Goal: Task Accomplishment & Management: Manage account settings

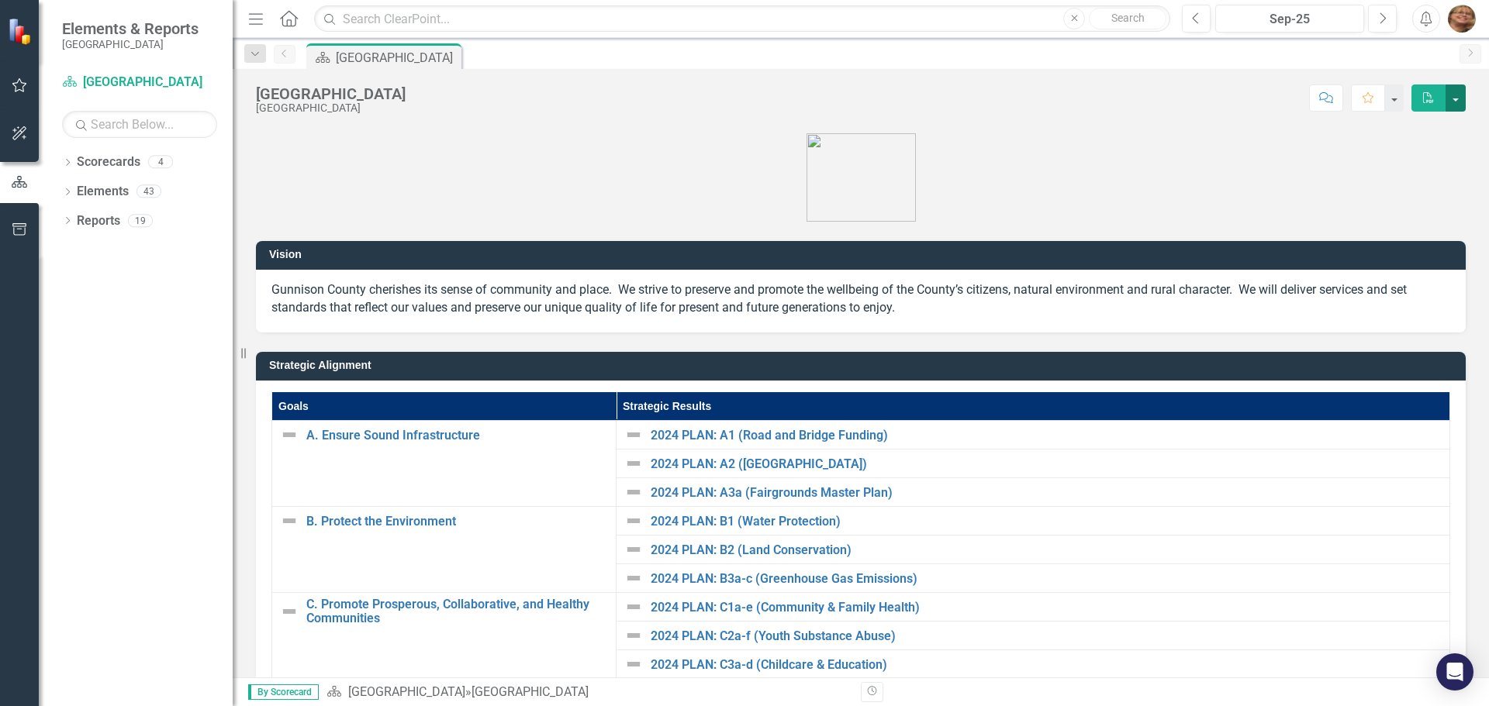
click at [1448, 98] on button "button" at bounding box center [1455, 98] width 20 height 27
click at [1148, 118] on div "Gunnison County Gunnison County Score: N/A Sep-25 Completed Comment Favorite PD…" at bounding box center [861, 373] width 1256 height 609
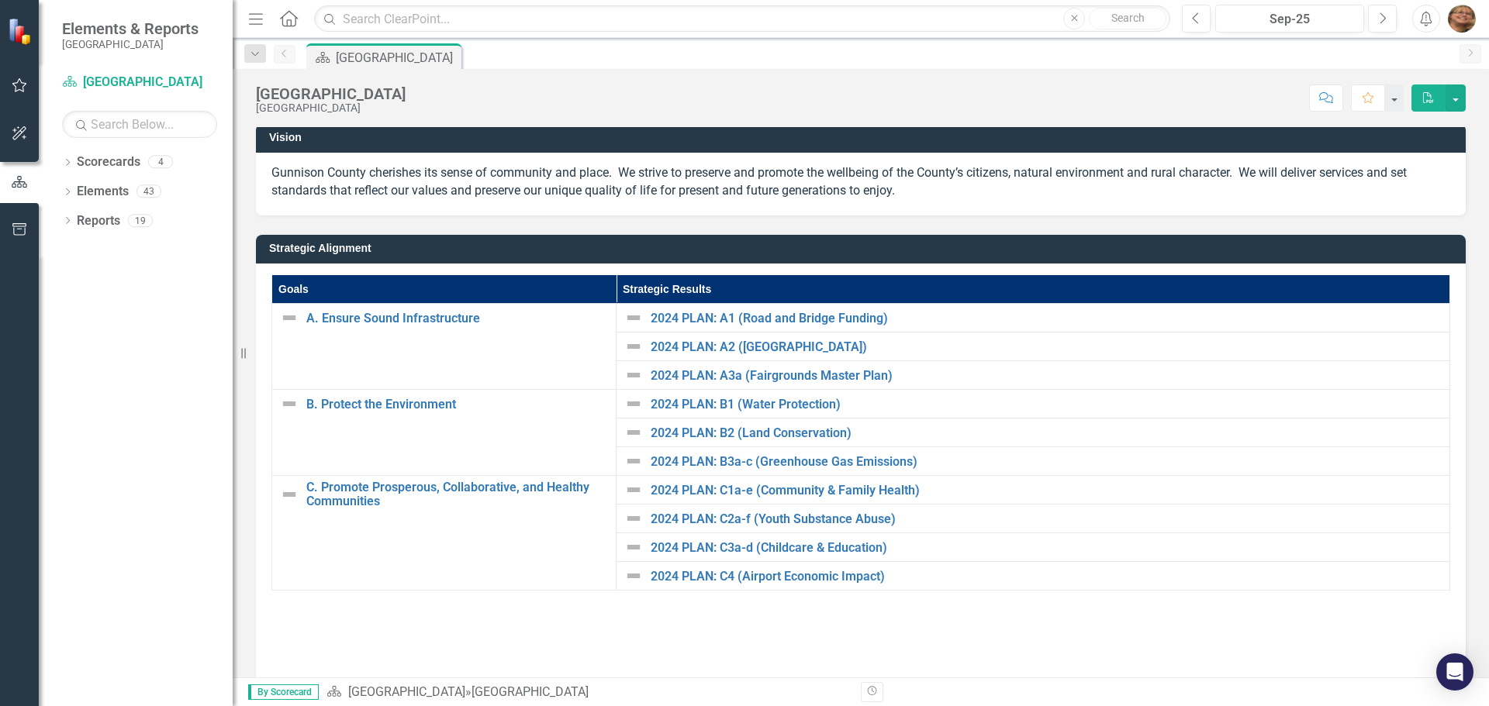
scroll to position [274, 0]
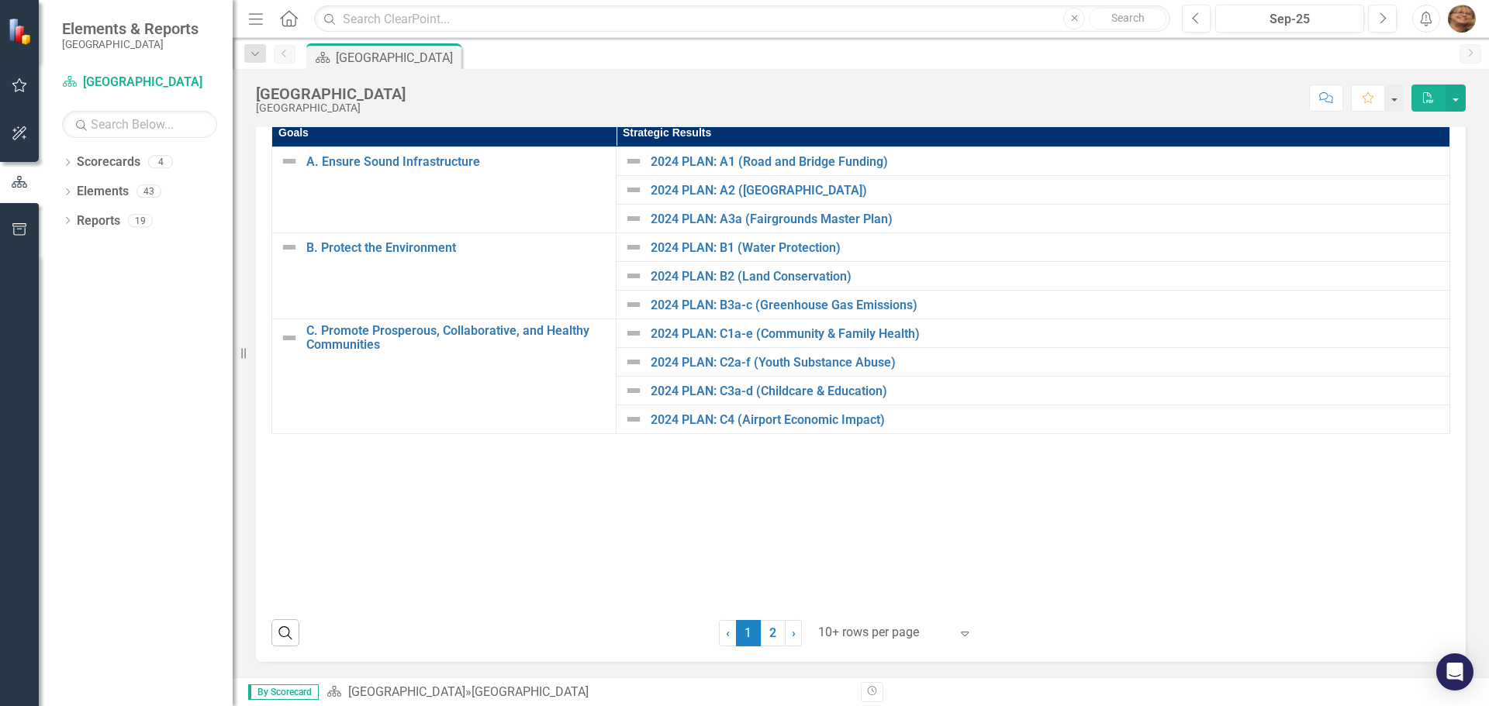
click at [1457, 13] on img "button" at bounding box center [1462, 19] width 28 height 28
click at [261, 11] on icon "Menu" at bounding box center [256, 18] width 20 height 16
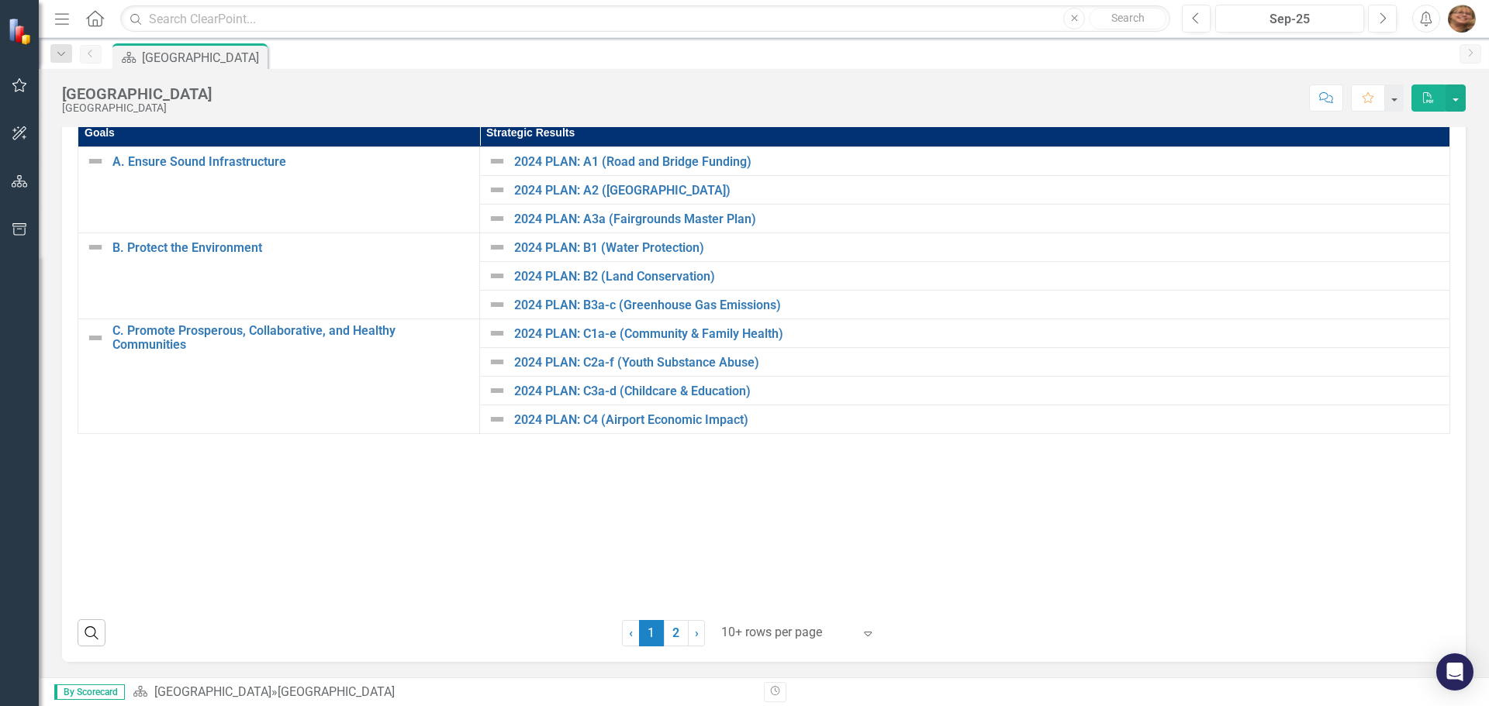
click at [71, 28] on button "Menu" at bounding box center [62, 18] width 20 height 26
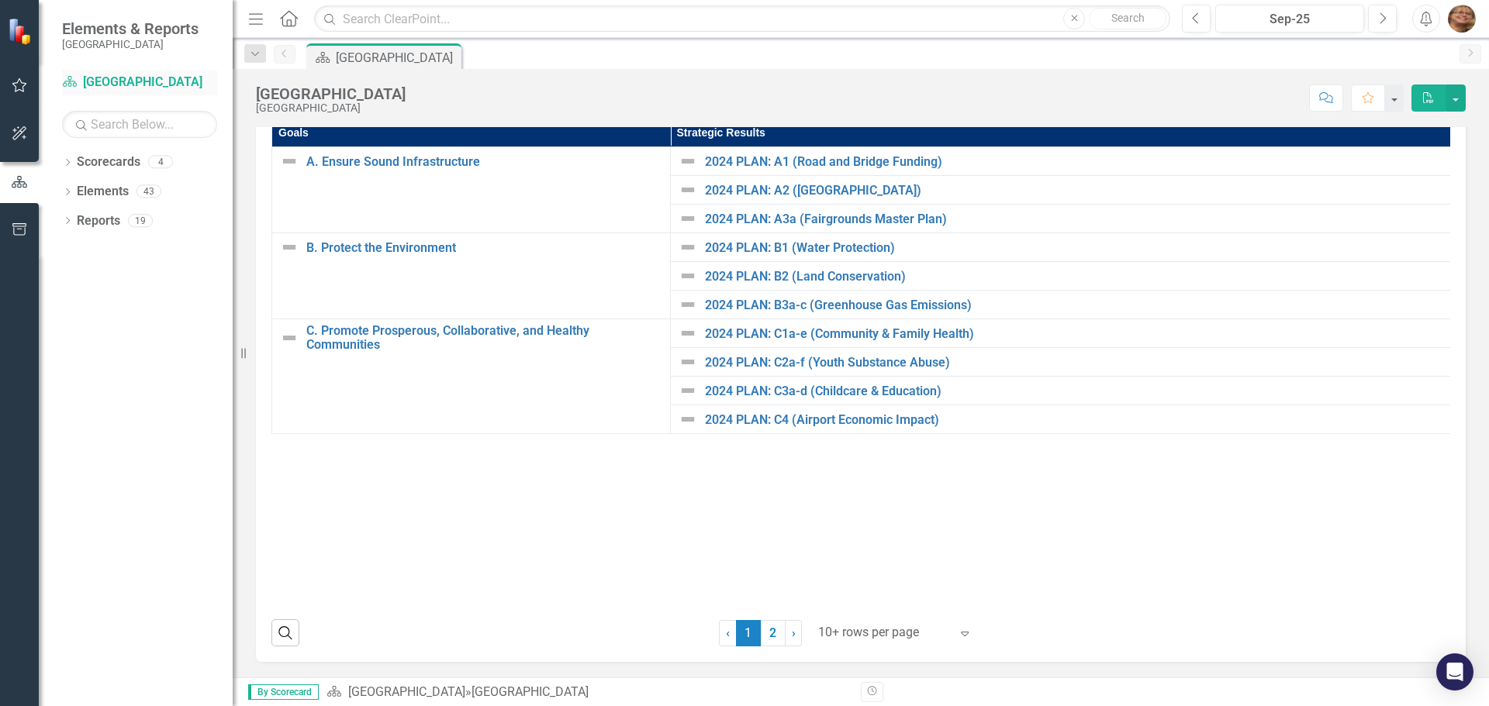
click at [106, 83] on link "Scorecard Gunnison County" at bounding box center [139, 83] width 155 height 18
click at [83, 82] on link "Scorecard Gunnison County" at bounding box center [139, 83] width 155 height 18
click at [78, 157] on link "Scorecards" at bounding box center [109, 163] width 64 height 18
click at [74, 164] on div "Dropdown Scorecards 4" at bounding box center [147, 164] width 171 height 29
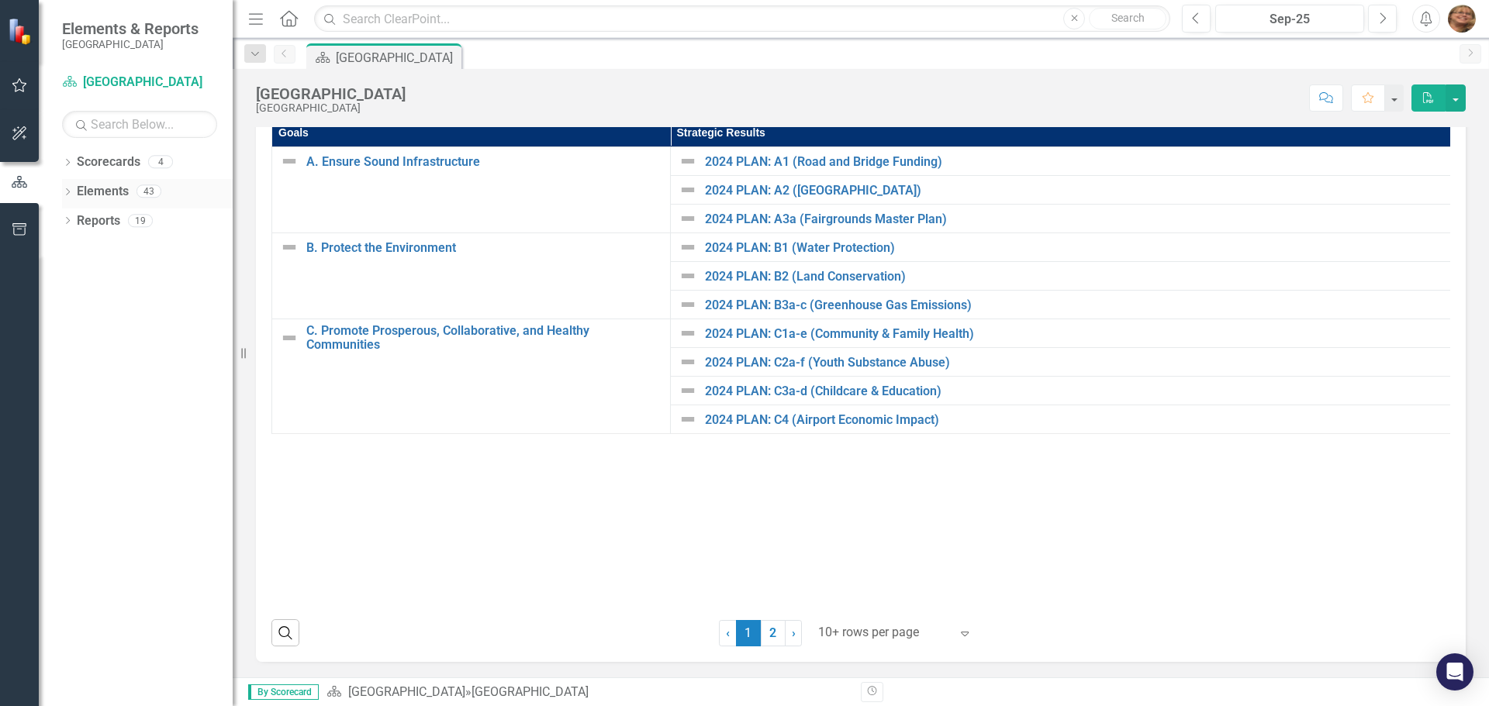
click at [68, 189] on icon "Dropdown" at bounding box center [67, 193] width 11 height 9
click at [67, 368] on icon "Dropdown" at bounding box center [67, 369] width 11 height 9
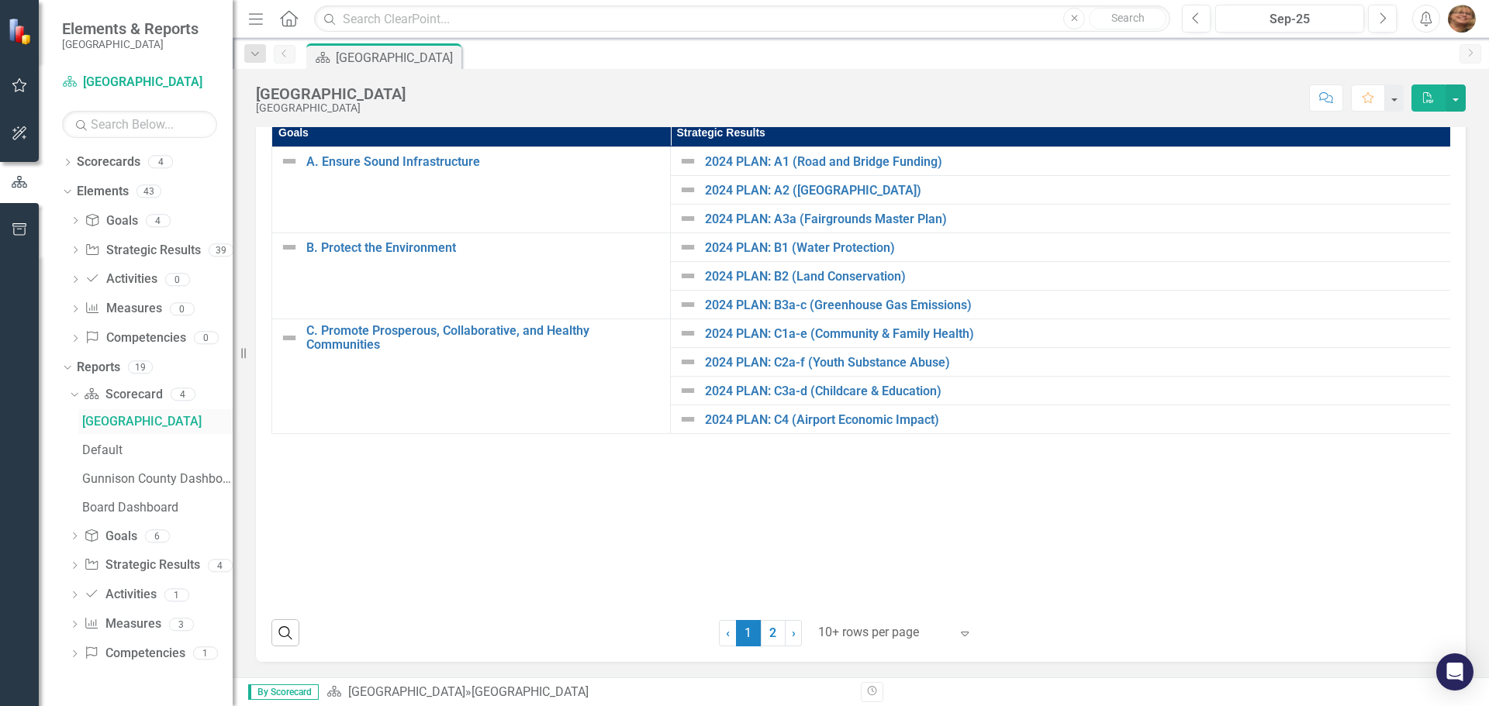
click at [101, 417] on div "[GEOGRAPHIC_DATA]" at bounding box center [157, 422] width 150 height 14
click at [26, 81] on icon "button" at bounding box center [20, 85] width 16 height 12
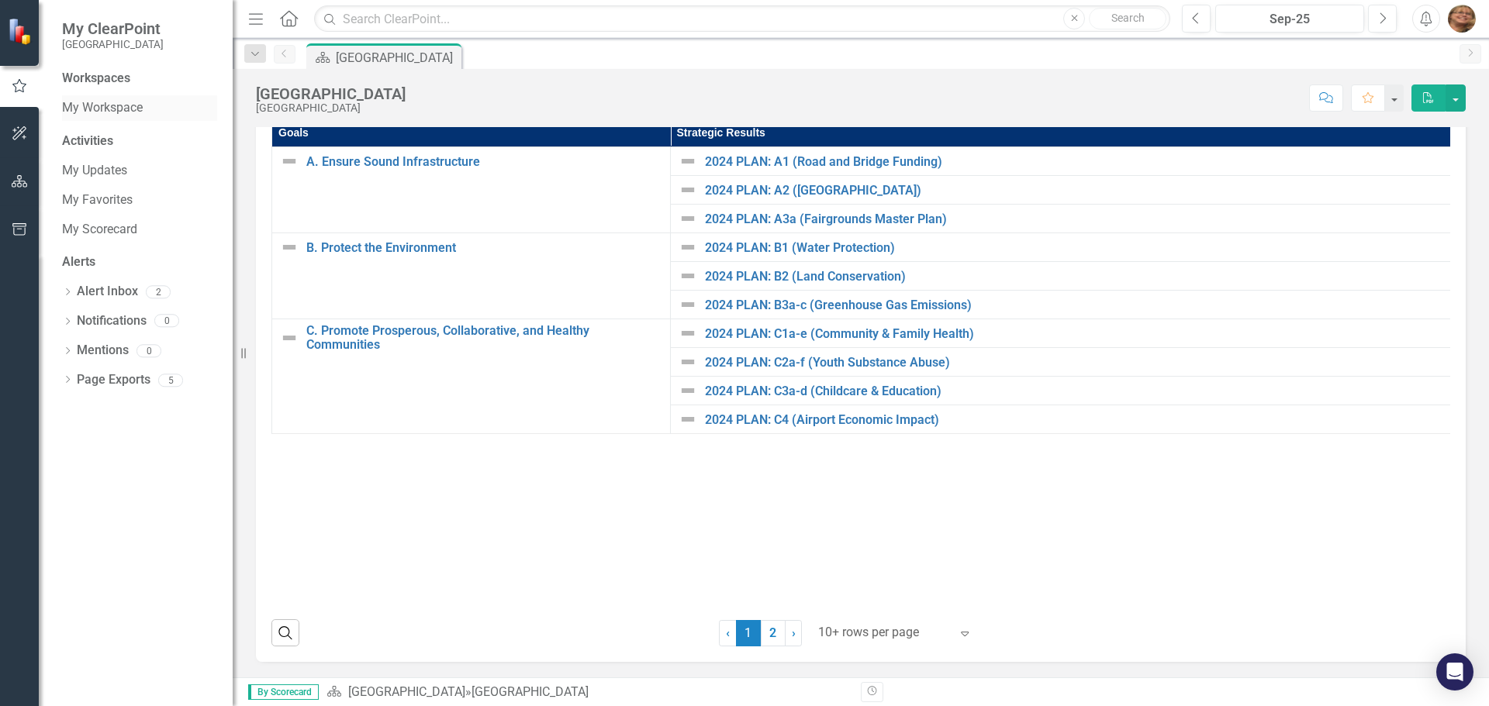
click at [118, 105] on link "My Workspace" at bounding box center [139, 108] width 155 height 18
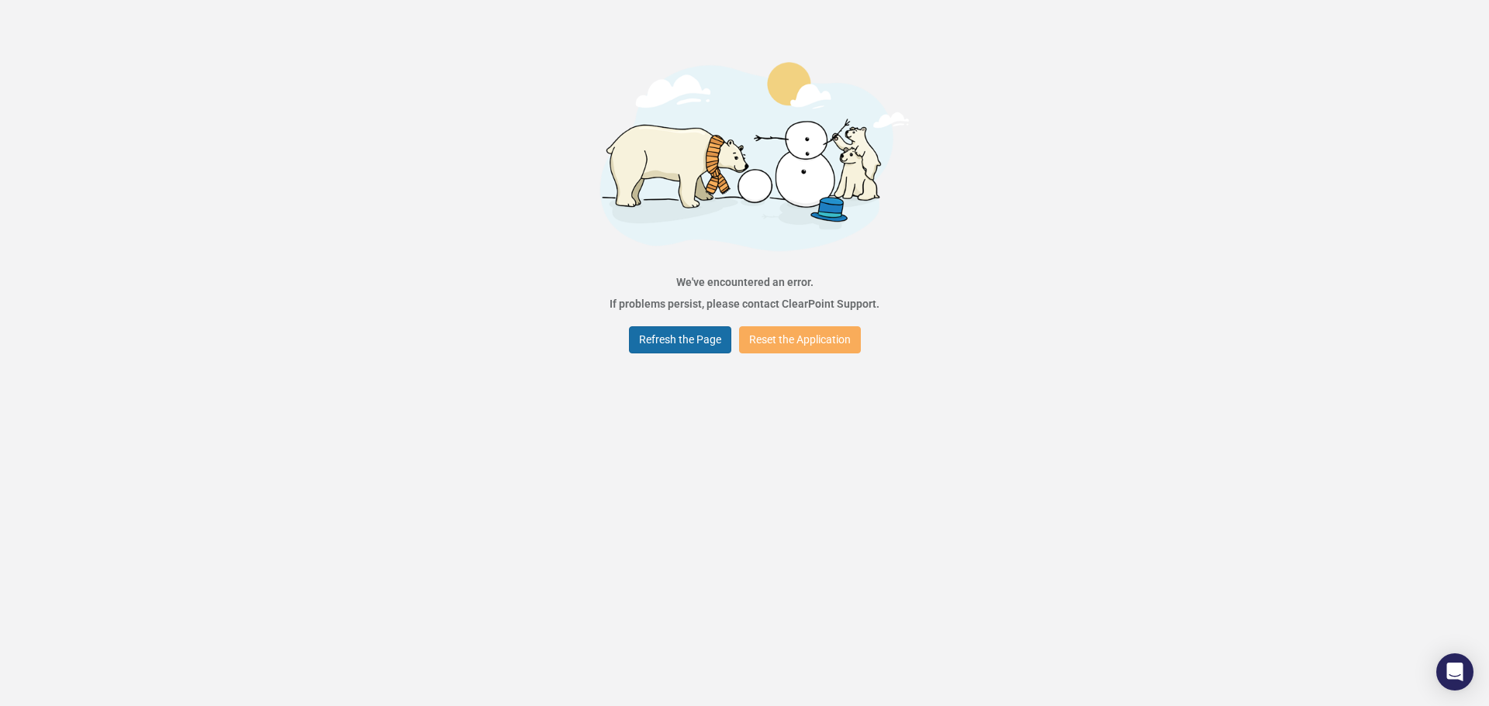
click at [705, 343] on button "Refresh the Page" at bounding box center [680, 339] width 102 height 27
click at [793, 336] on button "Reset the Application" at bounding box center [800, 339] width 122 height 27
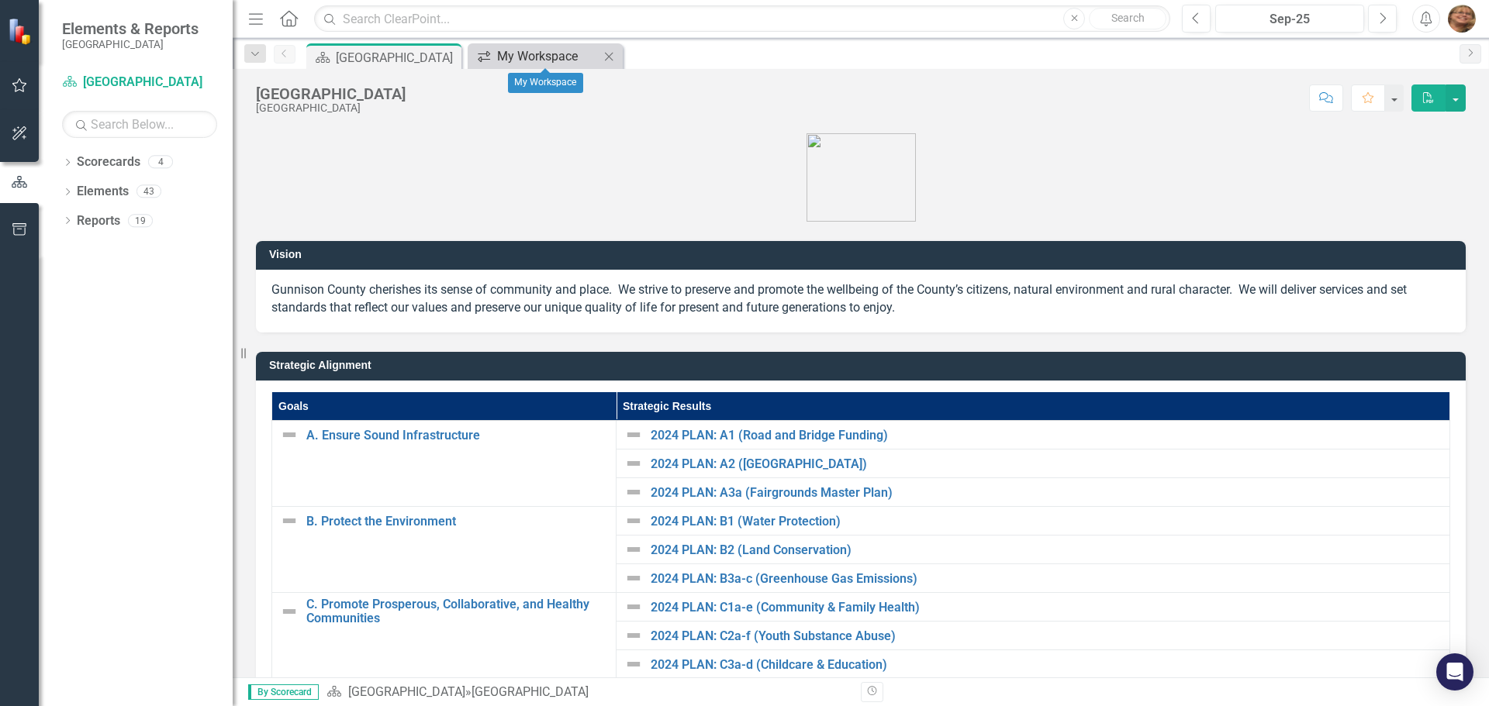
click at [520, 56] on div "My Workspace" at bounding box center [548, 56] width 102 height 19
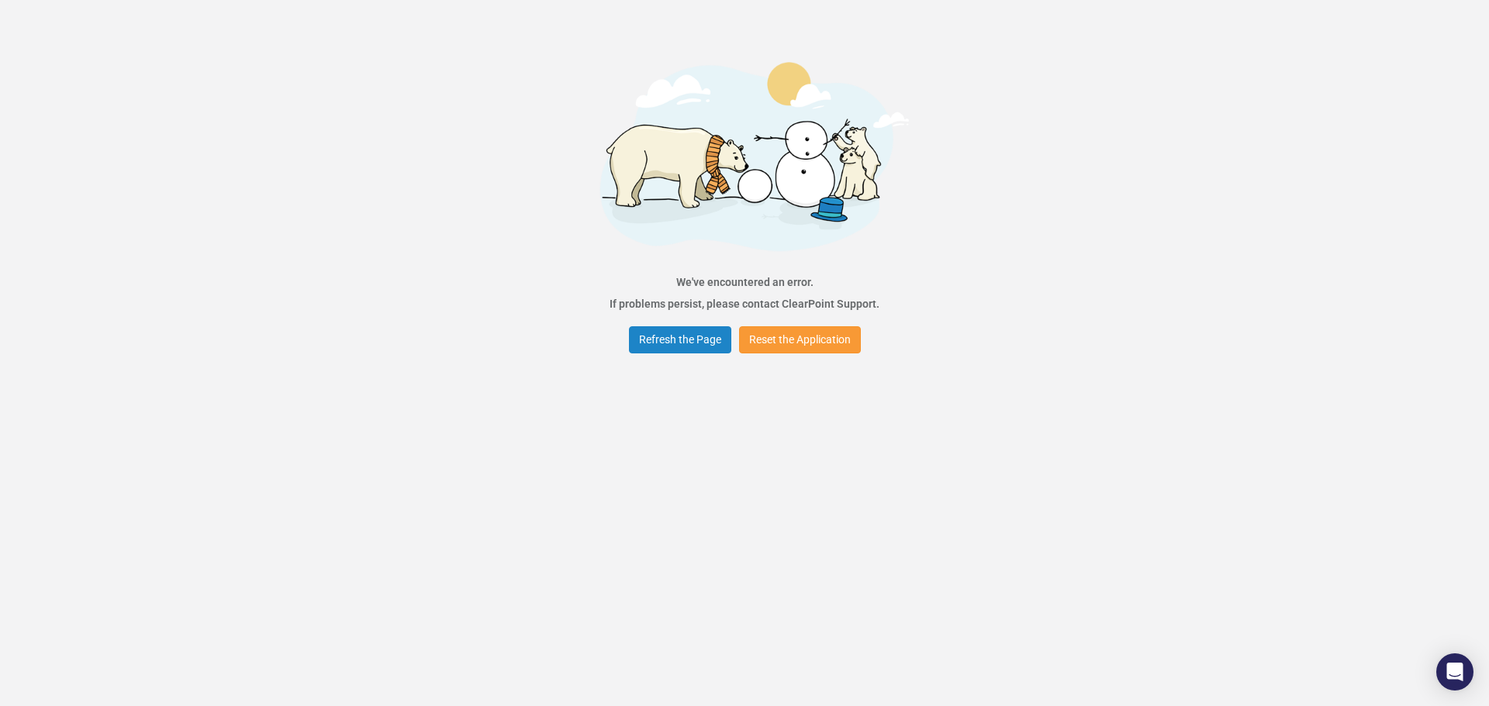
click at [776, 342] on button "Reset the Application" at bounding box center [800, 339] width 122 height 27
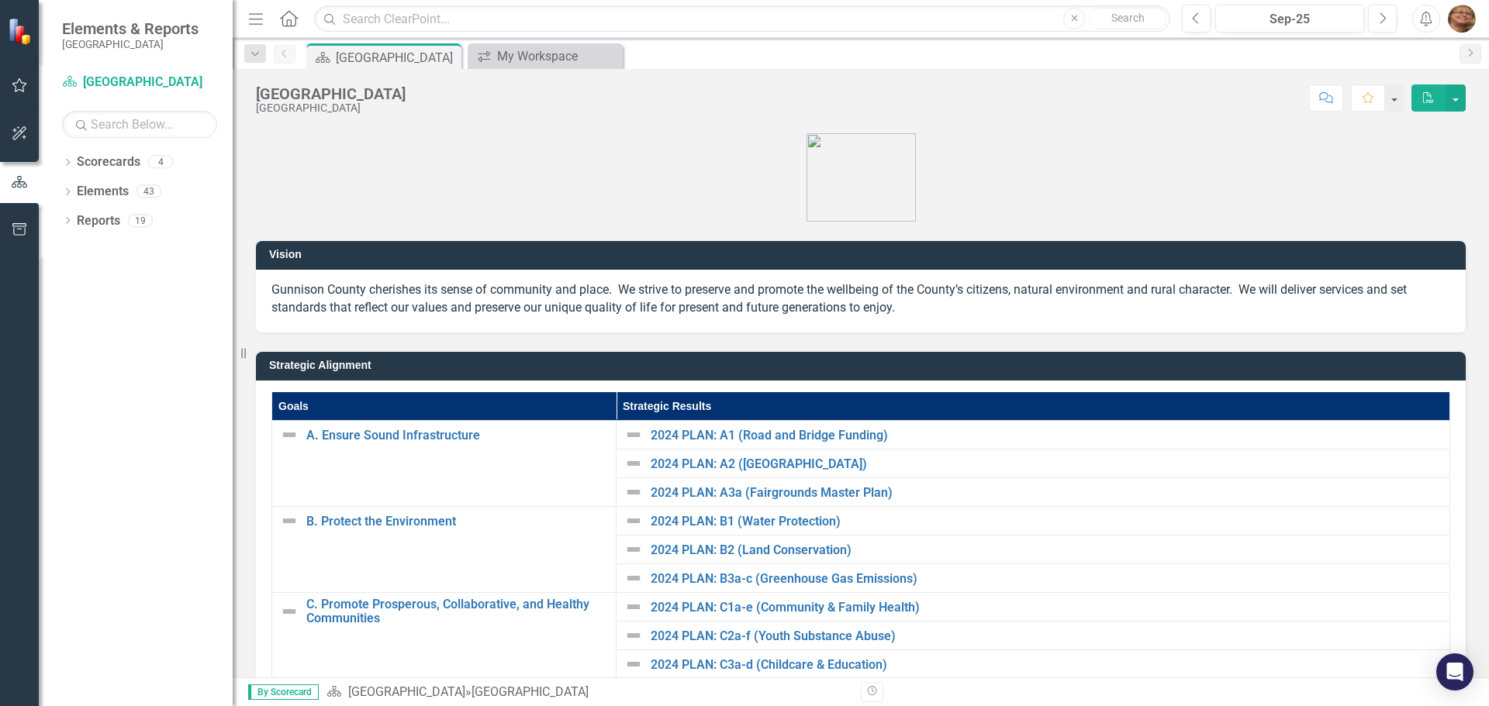
click at [14, 134] on icon "button" at bounding box center [20, 133] width 16 height 12
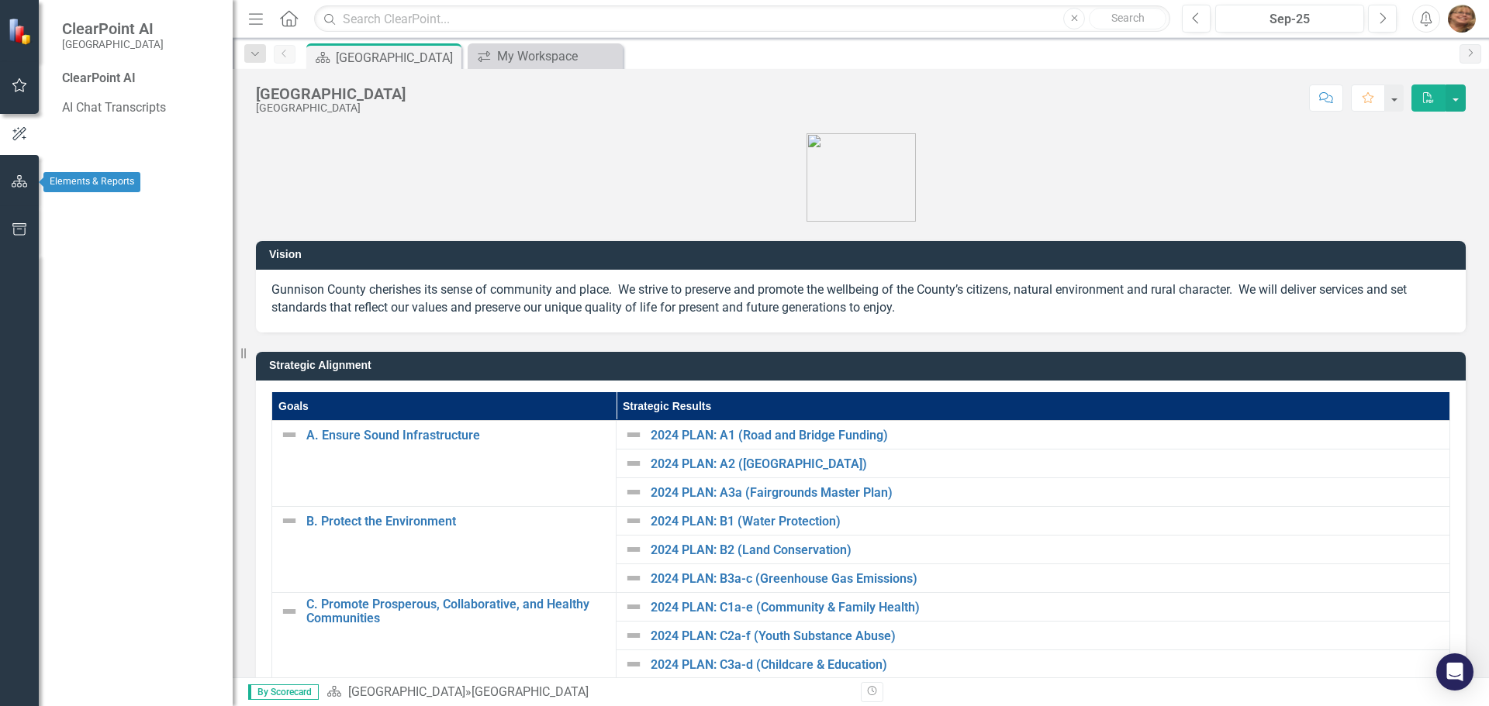
click at [19, 184] on icon "button" at bounding box center [20, 181] width 16 height 12
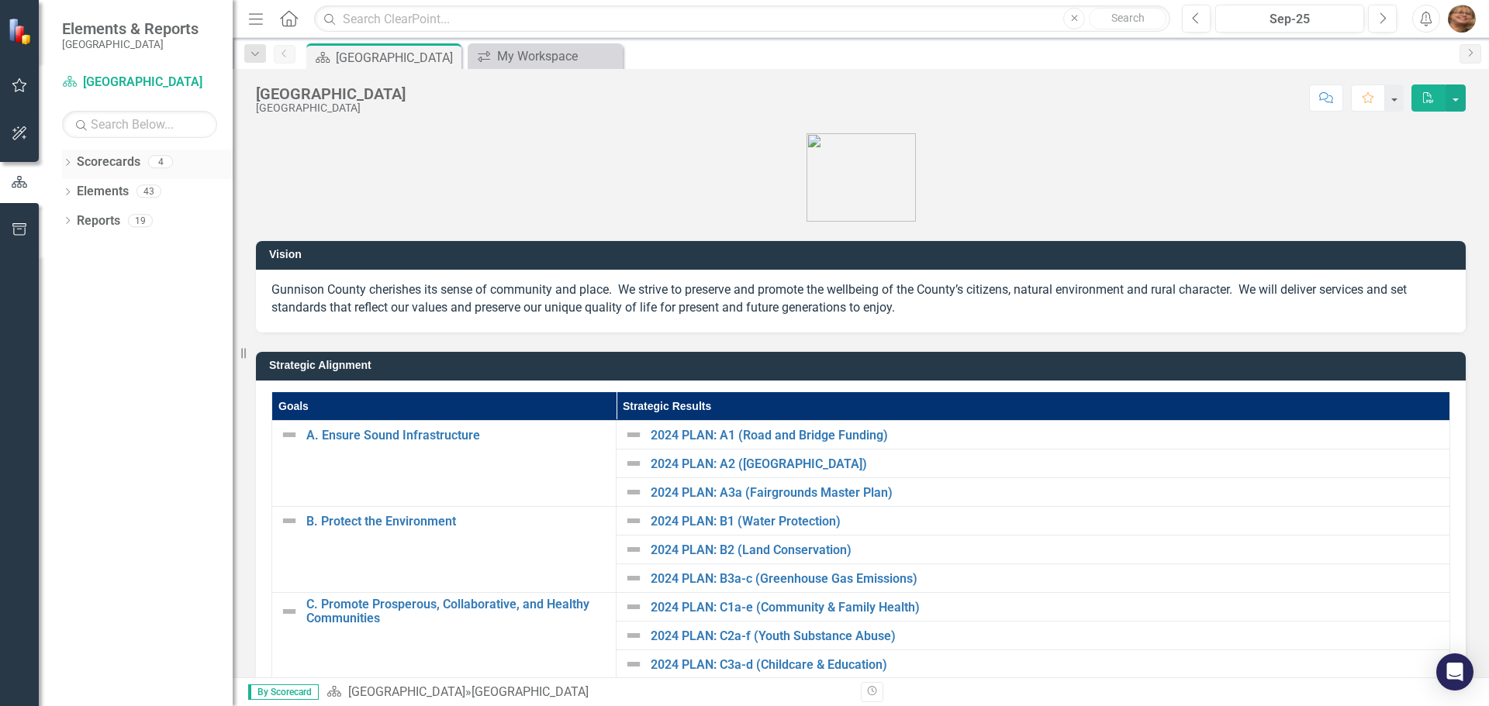
click at [66, 161] on icon "Dropdown" at bounding box center [67, 164] width 11 height 9
click at [74, 192] on icon "Dropdown" at bounding box center [76, 190] width 12 height 9
click at [91, 218] on icon "Dropdown" at bounding box center [91, 220] width 12 height 9
click at [137, 275] on link "[PERSON_NAME]" at bounding box center [174, 280] width 116 height 18
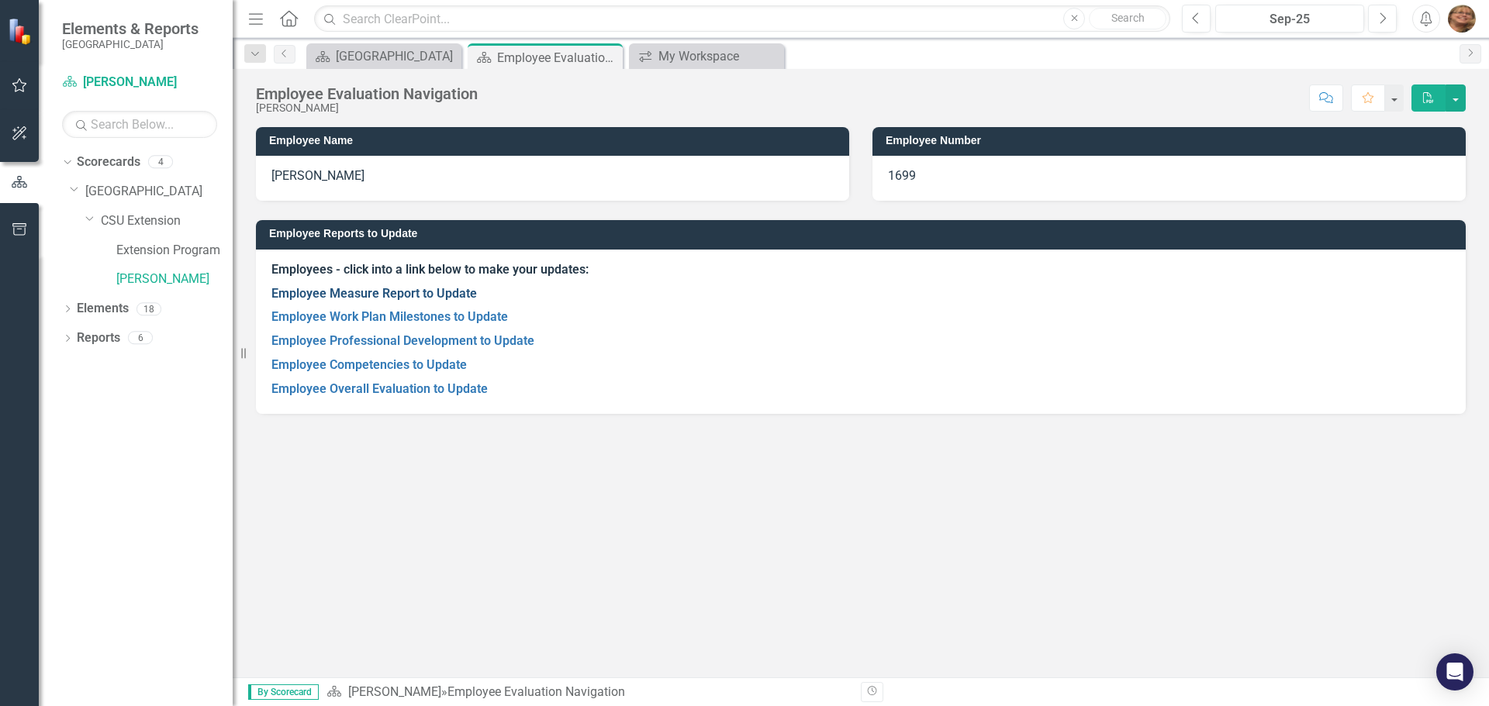
click at [309, 292] on link "Employee Measure Report to Update" at bounding box center [373, 293] width 205 height 15
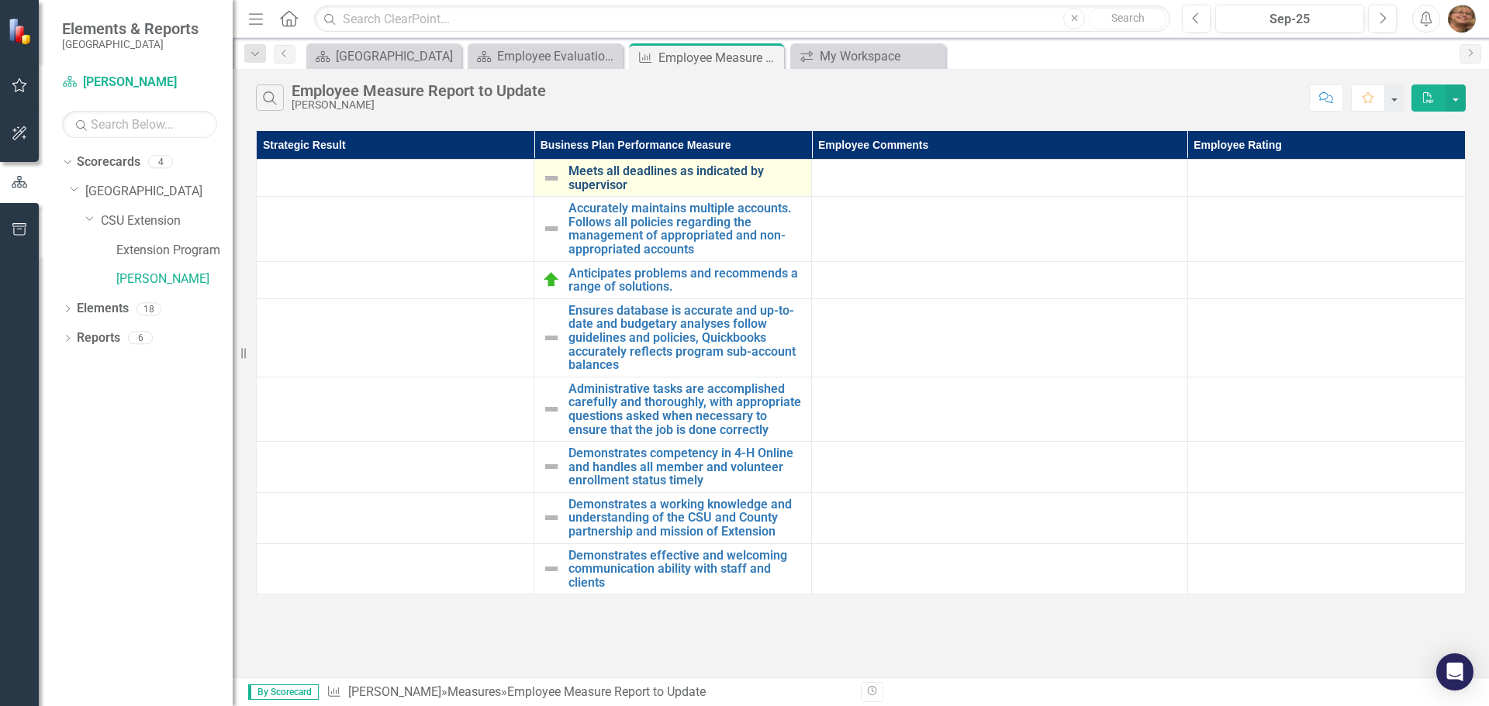
click at [596, 167] on link "Meets all deadlines as indicated by supervisor" at bounding box center [685, 177] width 235 height 27
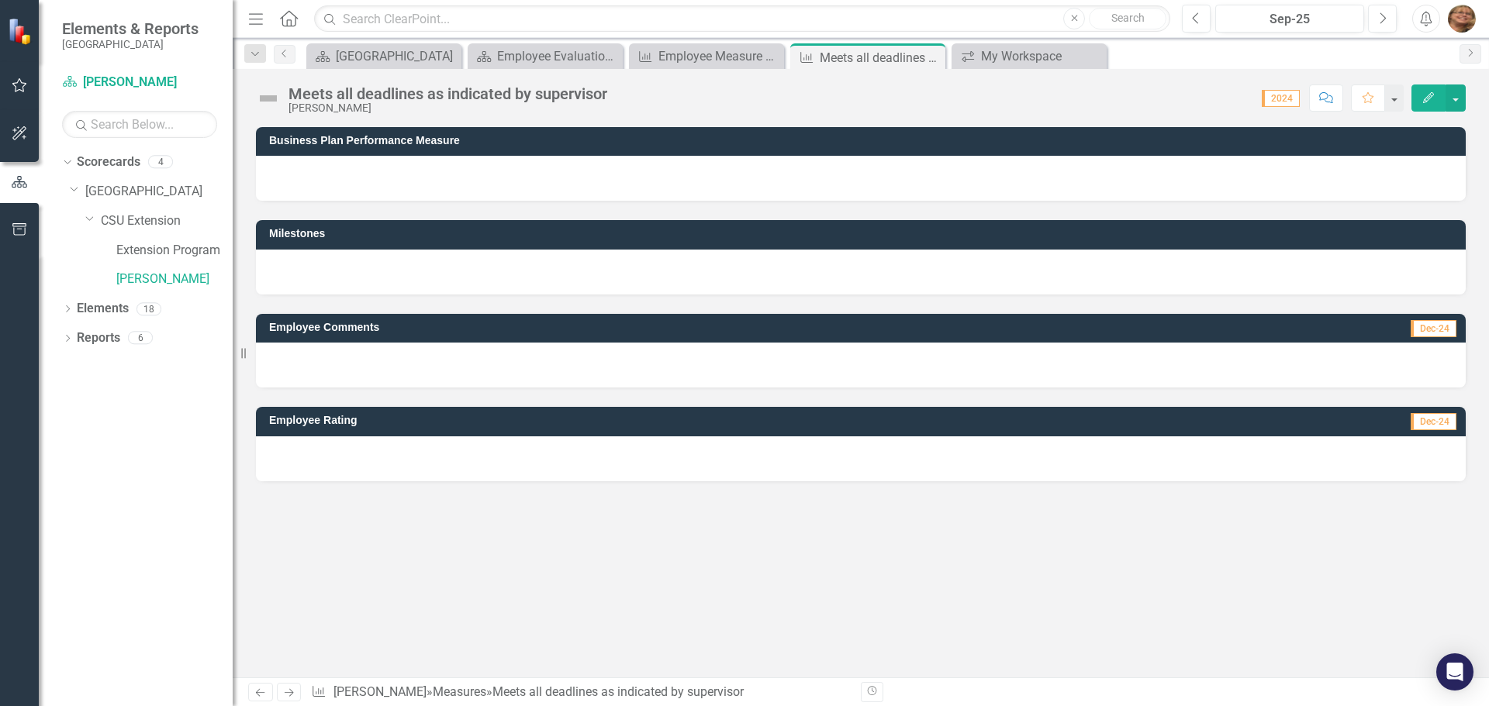
click at [1286, 99] on span "2024" at bounding box center [1281, 98] width 38 height 17
click at [1462, 96] on button "button" at bounding box center [1455, 98] width 20 height 27
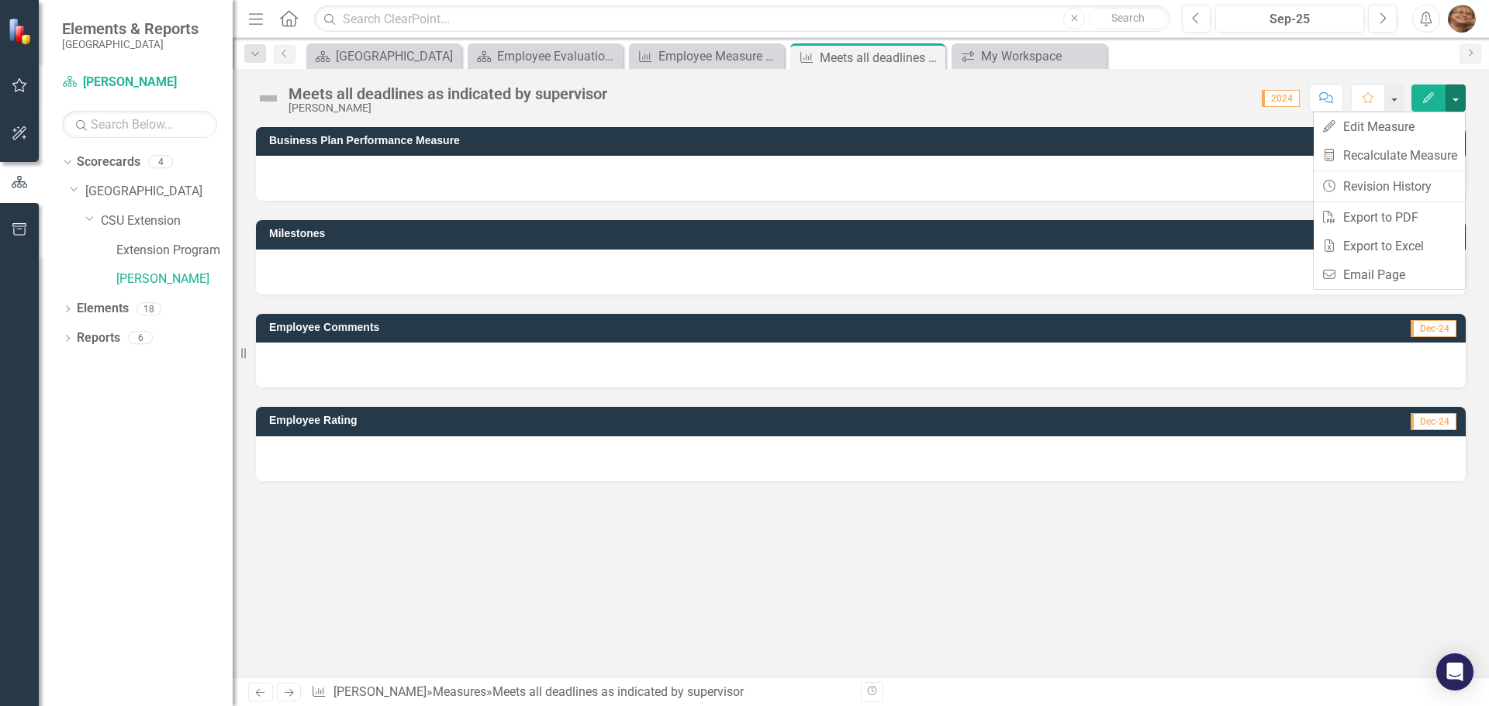
click at [18, 32] on img at bounding box center [21, 31] width 27 height 27
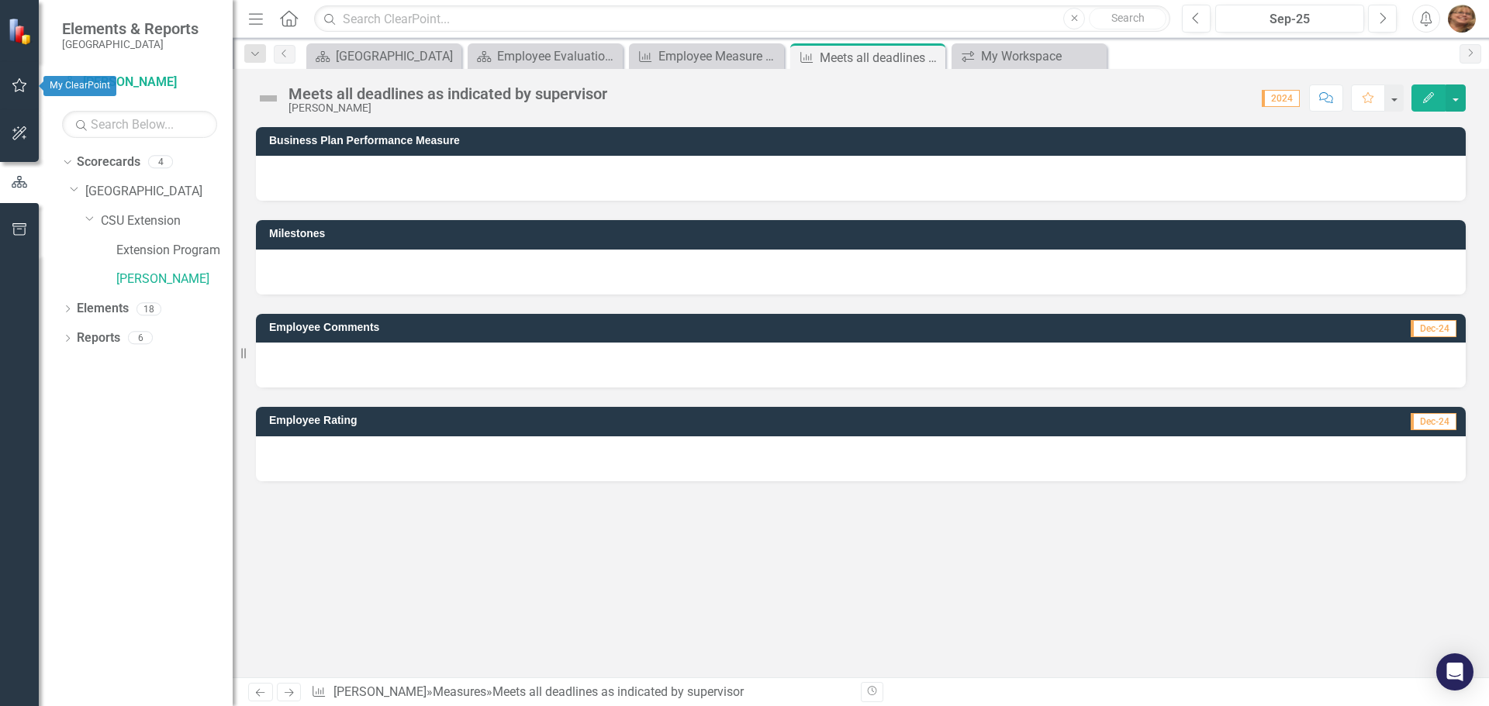
click at [20, 77] on button "button" at bounding box center [19, 86] width 35 height 33
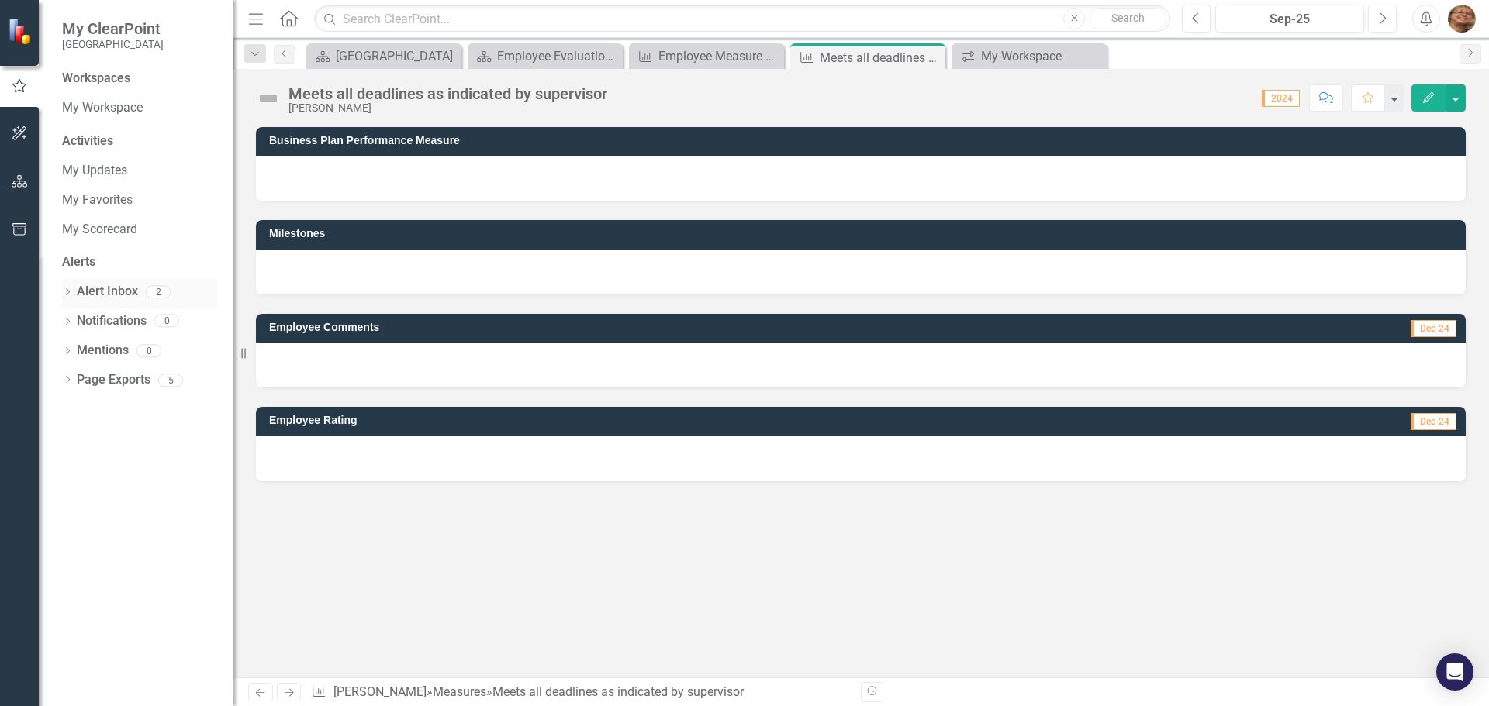
click at [91, 285] on link "Alert Inbox" at bounding box center [107, 292] width 61 height 18
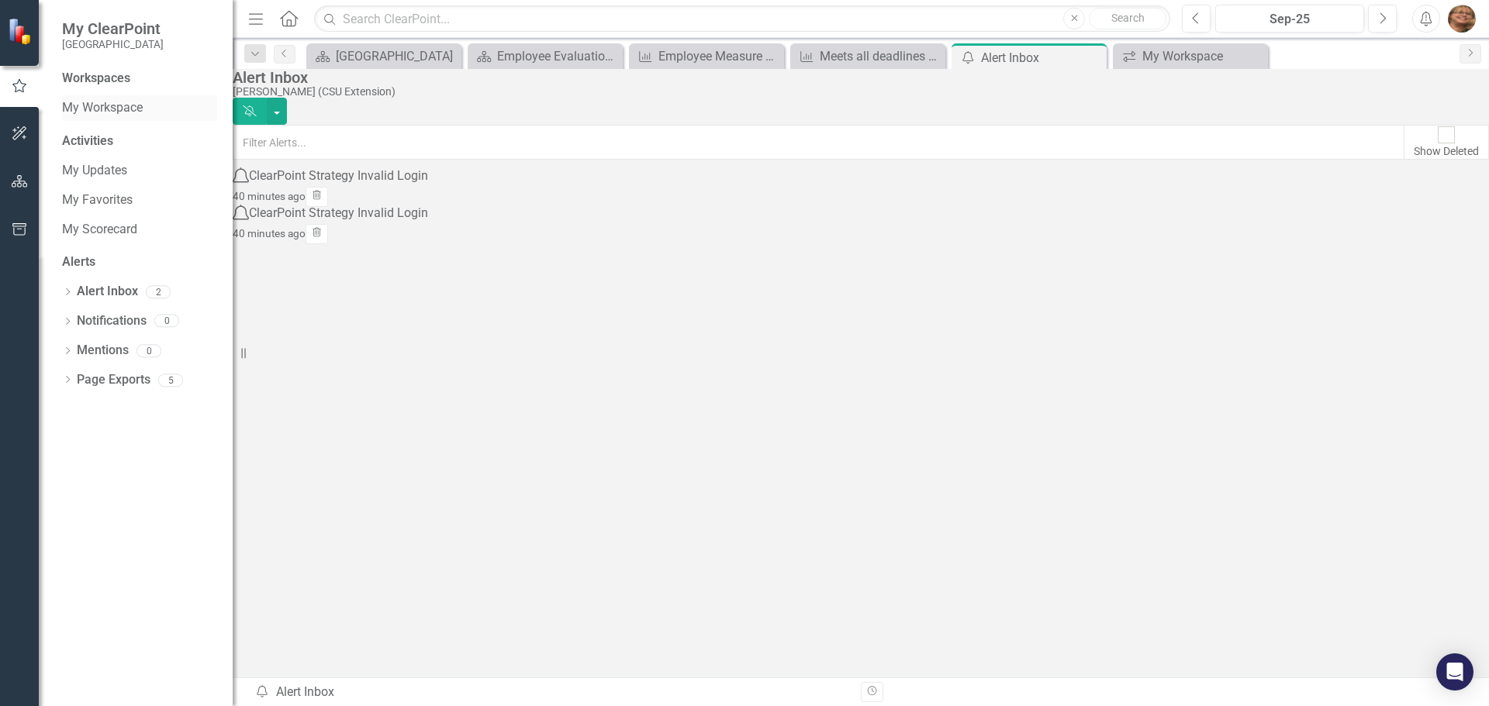
click at [92, 105] on link "My Workspace" at bounding box center [139, 108] width 155 height 18
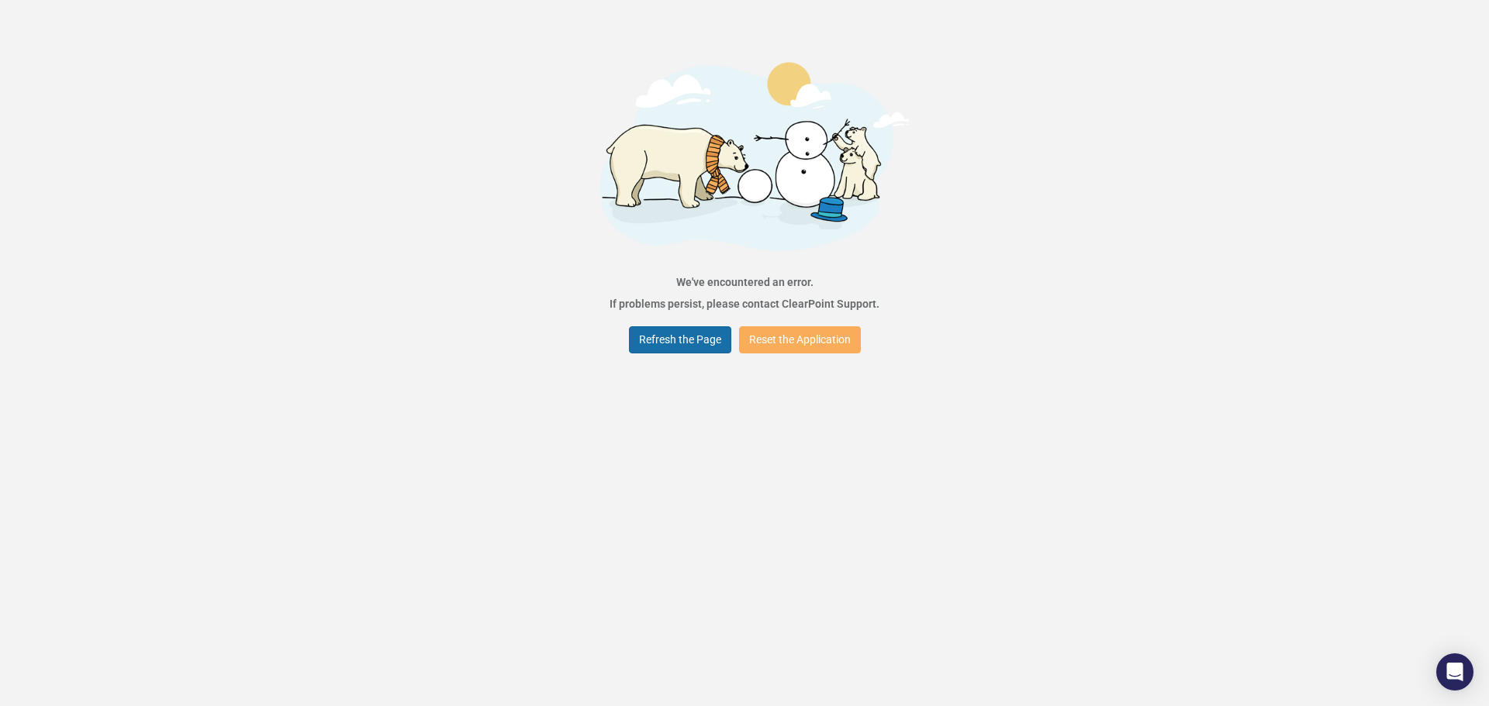
click at [664, 343] on button "Refresh the Page" at bounding box center [680, 339] width 102 height 27
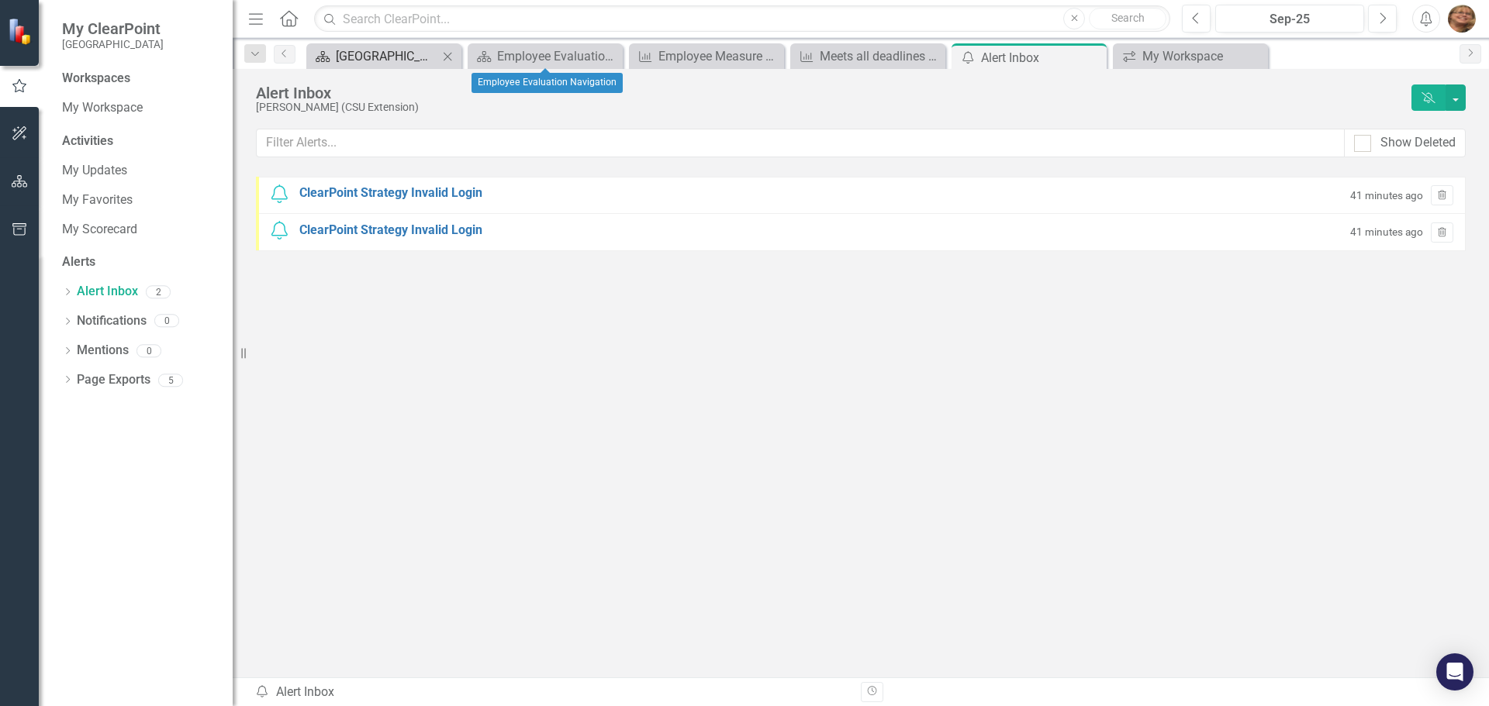
click at [382, 62] on div "[GEOGRAPHIC_DATA]" at bounding box center [387, 56] width 102 height 19
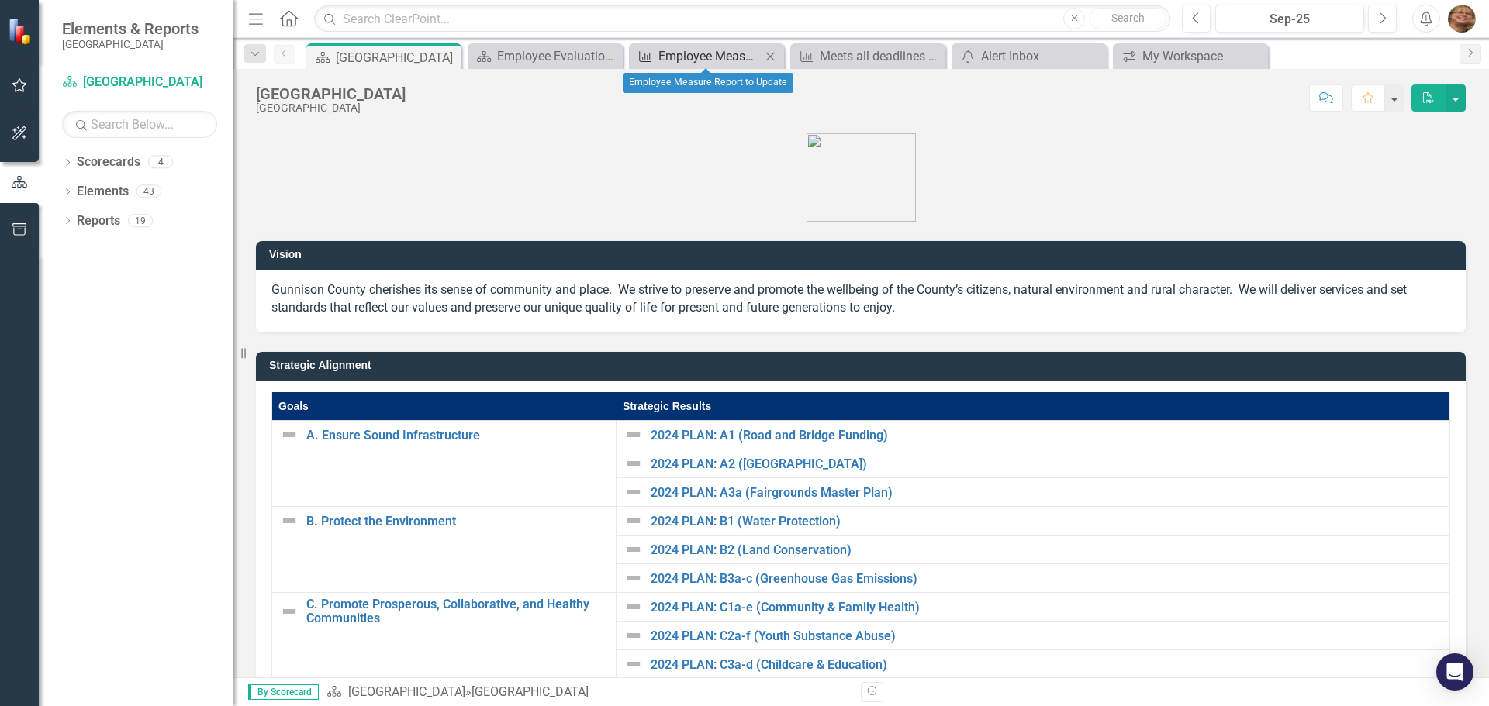
click at [720, 47] on div "Employee Measure Report to Update" at bounding box center [709, 56] width 102 height 19
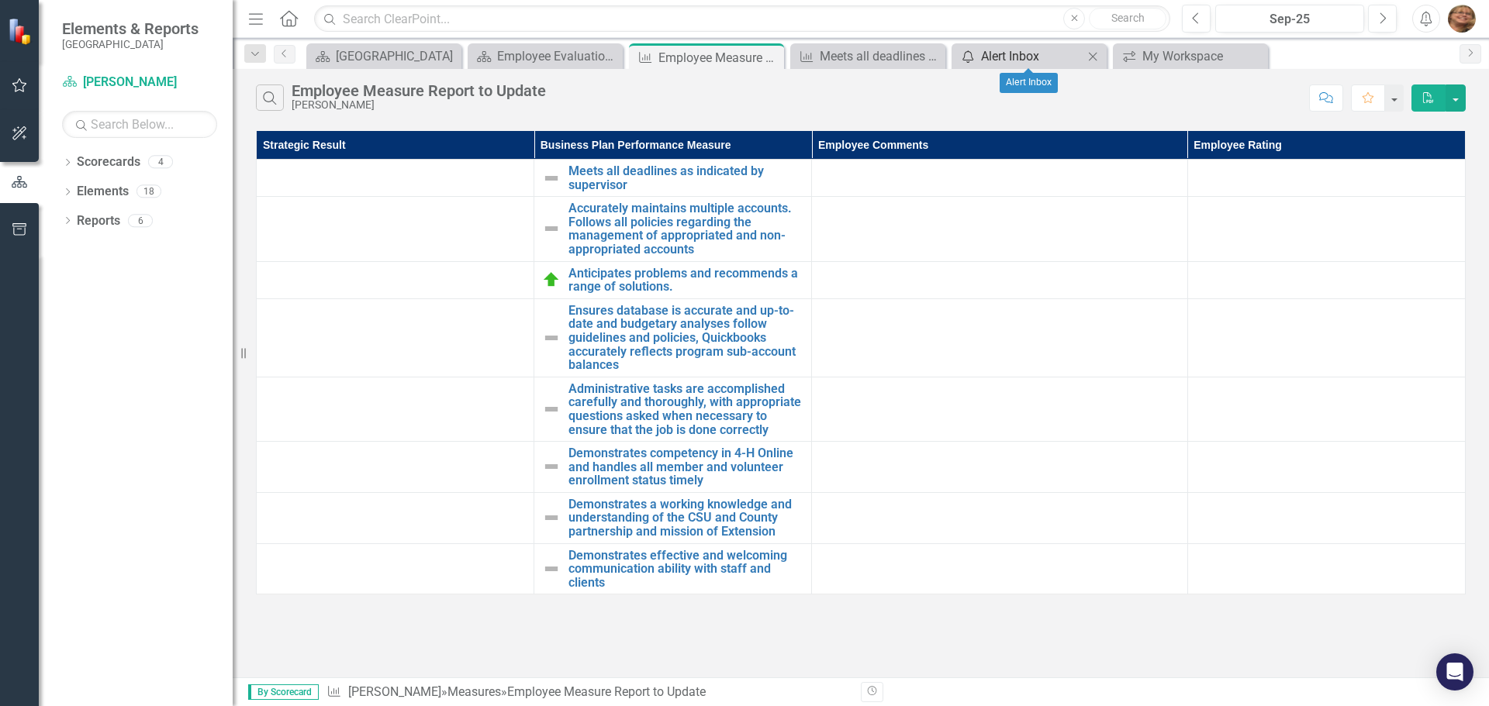
click at [1055, 62] on div "Alert Inbox" at bounding box center [1032, 56] width 102 height 19
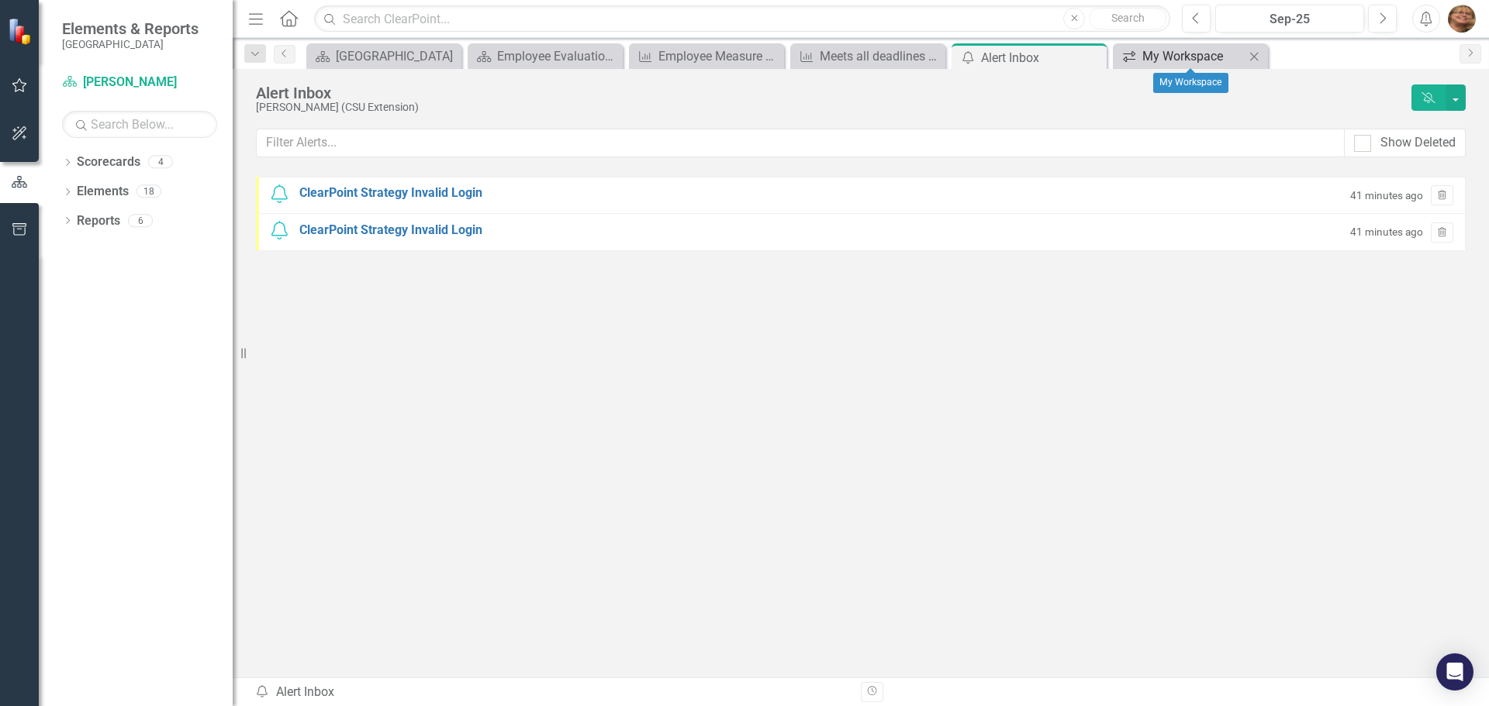
click at [1174, 54] on div "My Workspace" at bounding box center [1193, 56] width 102 height 19
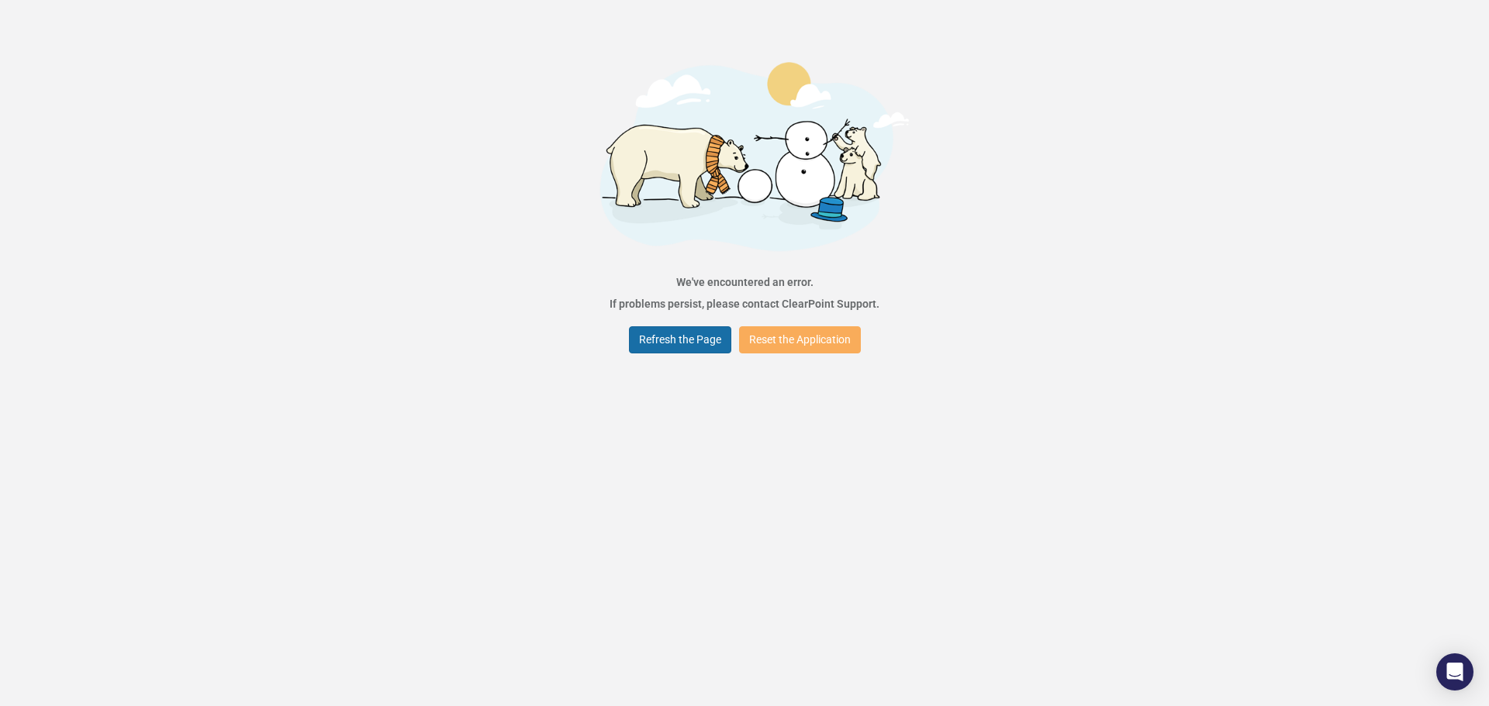
click at [685, 335] on button "Refresh the Page" at bounding box center [680, 339] width 102 height 27
click at [653, 335] on button "Refresh the Page" at bounding box center [680, 339] width 102 height 27
click at [680, 340] on button "Refresh the Page" at bounding box center [680, 339] width 102 height 27
click at [787, 334] on button "Reset the Application" at bounding box center [800, 339] width 122 height 27
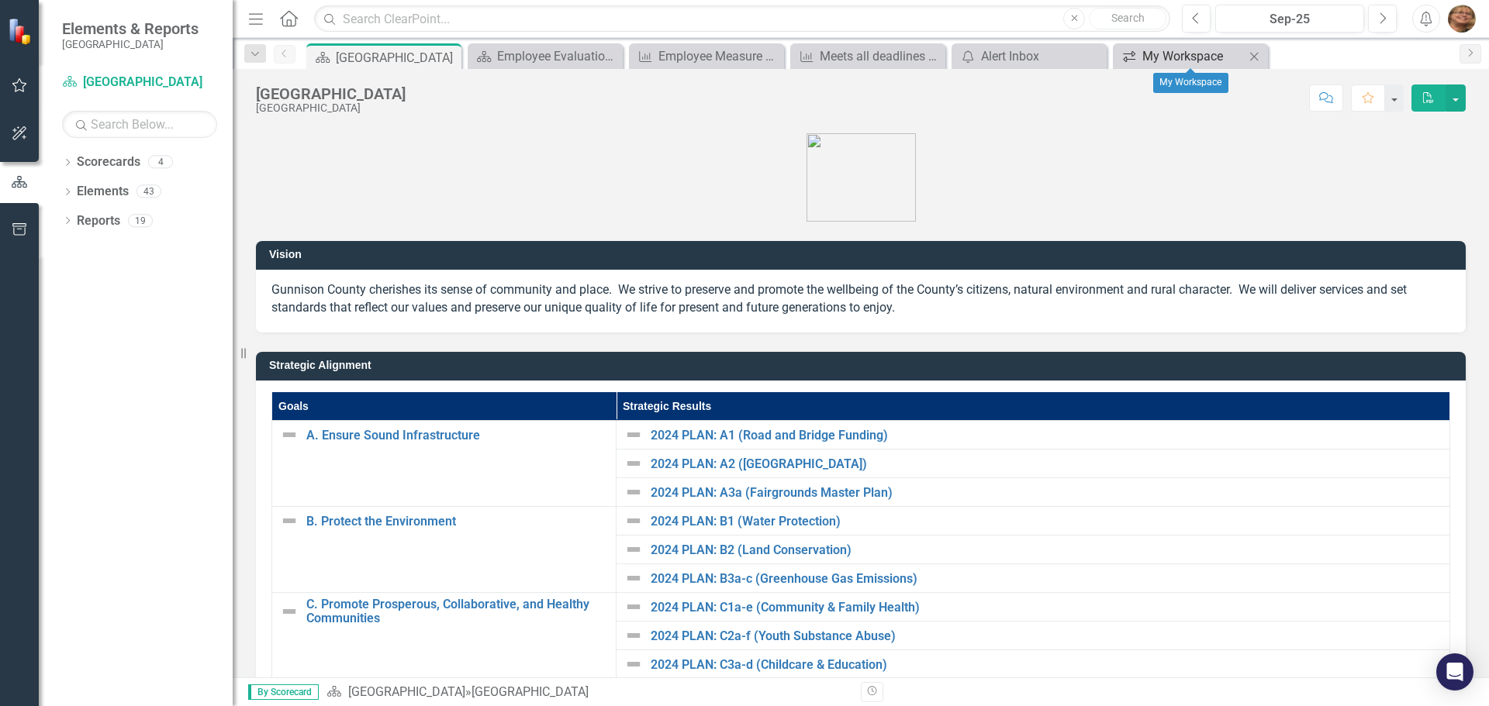
click at [1189, 55] on div "My Workspace" at bounding box center [1193, 56] width 102 height 19
